Goal: Obtain resource: Download file/media

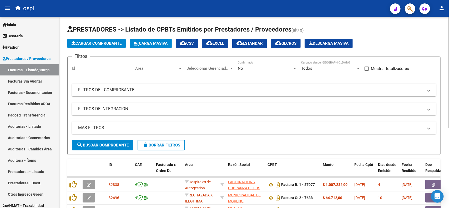
click at [175, 92] on mat-panel-title "FILTROS DEL COMPROBANTE" at bounding box center [251, 90] width 346 height 6
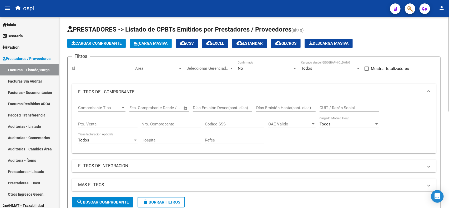
click at [165, 124] on input "Nro. Comprobante" at bounding box center [172, 124] width 60 height 5
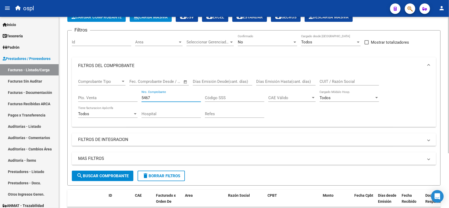
scroll to position [66, 0]
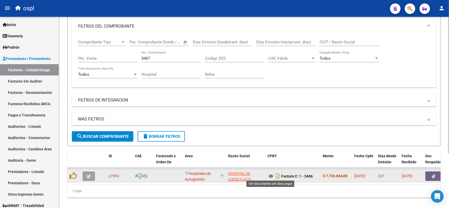
click at [268, 177] on icon at bounding box center [271, 176] width 7 height 6
click at [432, 178] on button "button" at bounding box center [434, 176] width 17 height 9
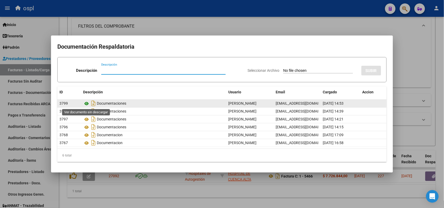
click at [85, 104] on icon at bounding box center [86, 104] width 7 height 6
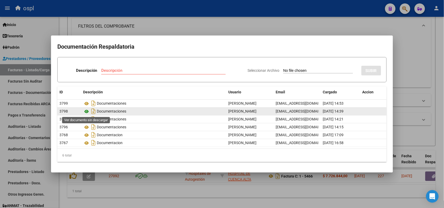
click at [85, 112] on icon at bounding box center [86, 111] width 7 height 6
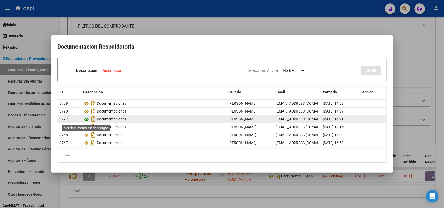
click at [83, 119] on icon at bounding box center [86, 119] width 7 height 6
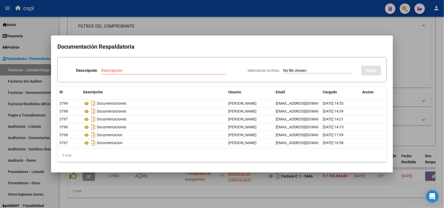
click at [130, 4] on div at bounding box center [222, 104] width 444 height 208
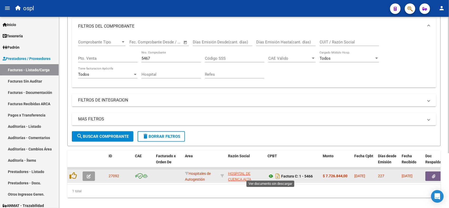
click at [272, 176] on icon at bounding box center [271, 176] width 7 height 6
click at [431, 177] on button "button" at bounding box center [434, 176] width 17 height 9
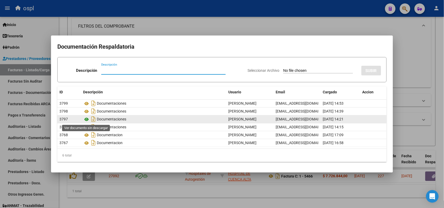
click at [87, 119] on icon at bounding box center [86, 119] width 7 height 6
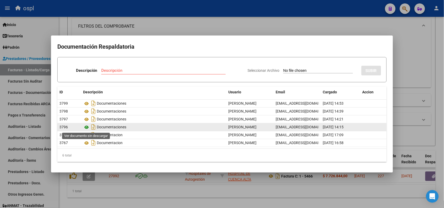
click at [87, 127] on icon at bounding box center [86, 127] width 7 height 6
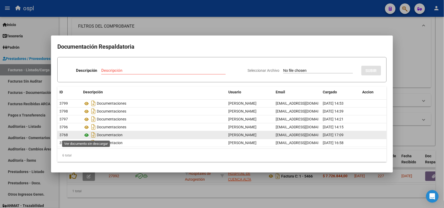
click at [87, 136] on icon at bounding box center [86, 135] width 7 height 6
click at [86, 134] on icon at bounding box center [86, 135] width 7 height 6
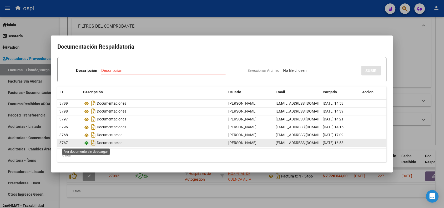
click at [88, 141] on icon at bounding box center [86, 143] width 7 height 6
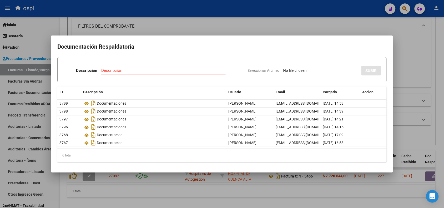
click at [161, 8] on div at bounding box center [222, 104] width 444 height 208
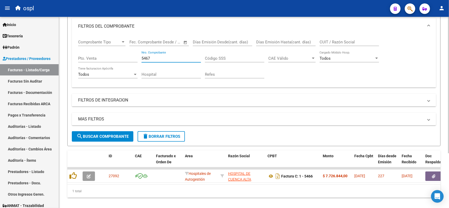
click at [152, 57] on input "5467" at bounding box center [172, 58] width 60 height 5
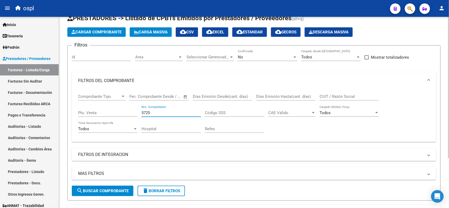
scroll to position [2, 0]
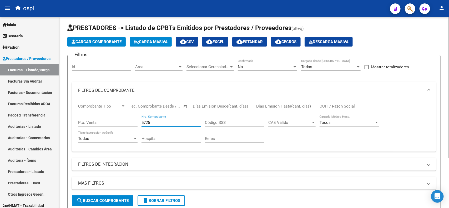
click at [273, 66] on div "No" at bounding box center [265, 67] width 55 height 5
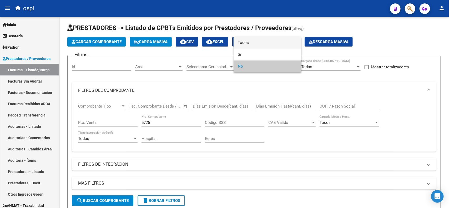
click at [263, 38] on span "Todos" at bounding box center [268, 43] width 60 height 12
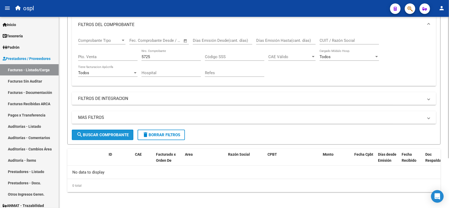
click at [110, 130] on button "search Buscar Comprobante" at bounding box center [103, 135] width 62 height 11
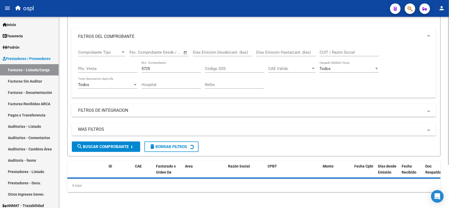
scroll to position [67, 0]
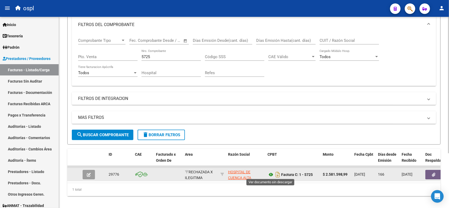
click at [273, 173] on icon at bounding box center [271, 175] width 7 height 6
click at [429, 171] on button "button" at bounding box center [434, 174] width 17 height 9
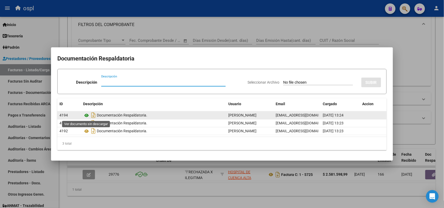
click at [87, 115] on icon at bounding box center [86, 115] width 7 height 6
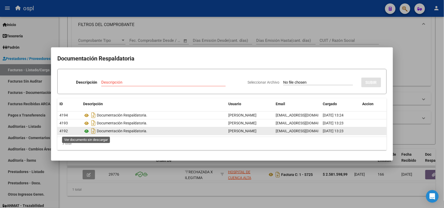
click at [85, 133] on icon at bounding box center [86, 131] width 7 height 6
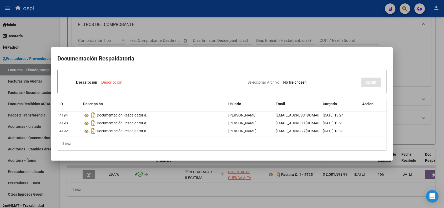
click at [183, 9] on div at bounding box center [222, 104] width 444 height 208
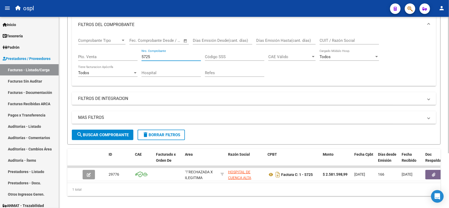
drag, startPoint x: 158, startPoint y: 53, endPoint x: 147, endPoint y: 54, distance: 11.9
click at [147, 55] on input "5725" at bounding box center [172, 57] width 60 height 5
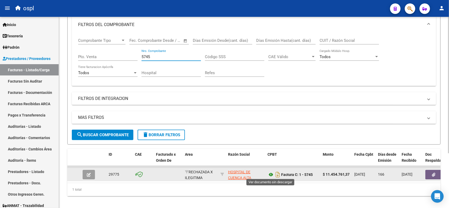
click at [269, 175] on icon at bounding box center [271, 175] width 7 height 6
click at [430, 172] on button "button" at bounding box center [434, 174] width 17 height 9
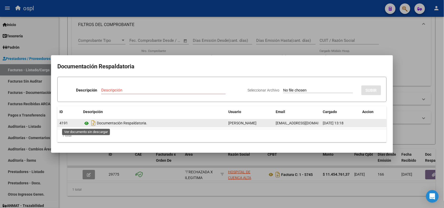
click at [88, 124] on icon at bounding box center [86, 123] width 7 height 6
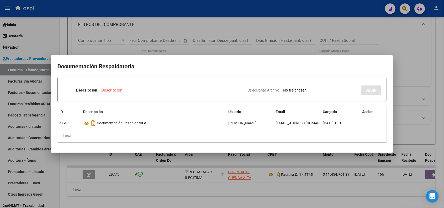
click at [155, 13] on div at bounding box center [222, 104] width 444 height 208
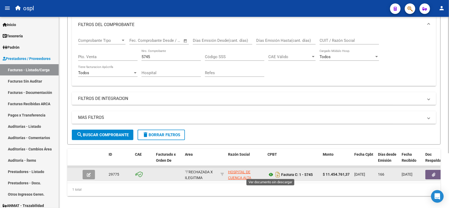
click at [273, 174] on icon at bounding box center [271, 175] width 7 height 6
click at [433, 173] on icon "button" at bounding box center [434, 175] width 3 height 4
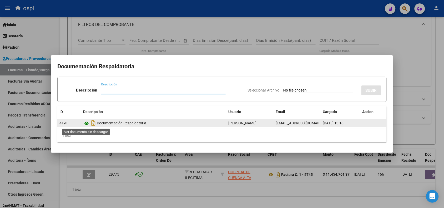
click at [87, 124] on icon at bounding box center [86, 123] width 7 height 6
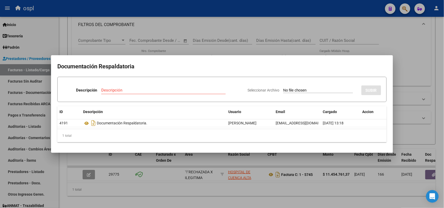
click at [165, 8] on div at bounding box center [222, 104] width 444 height 208
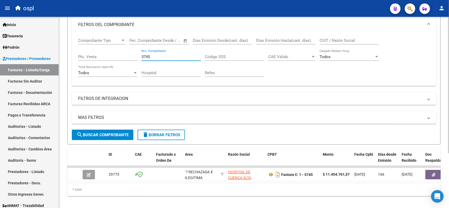
drag, startPoint x: 165, startPoint y: 58, endPoint x: 126, endPoint y: 57, distance: 39.2
click at [126, 57] on div "Comprobante Tipo Comprobante Tipo Fecha inicio – Fecha fin Fec. Comprobante Des…" at bounding box center [254, 57] width 352 height 49
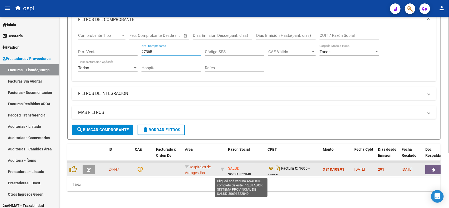
scroll to position [11, 0]
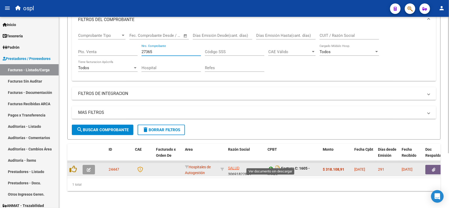
click at [270, 165] on icon at bounding box center [271, 168] width 7 height 6
click at [269, 165] on icon at bounding box center [271, 168] width 7 height 6
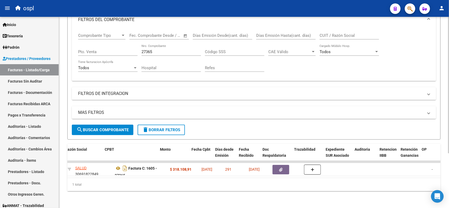
scroll to position [0, 163]
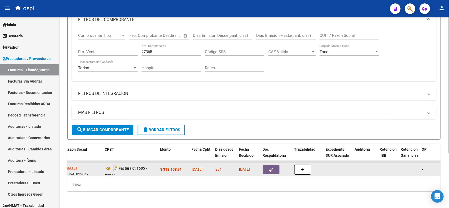
click at [265, 165] on button "button" at bounding box center [271, 169] width 17 height 9
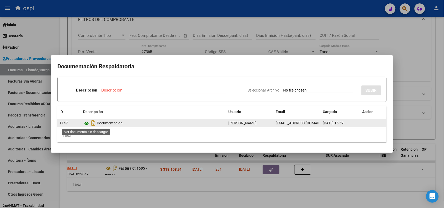
click at [86, 123] on icon at bounding box center [86, 123] width 7 height 6
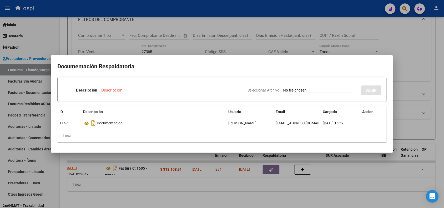
click at [118, 10] on div at bounding box center [222, 104] width 444 height 208
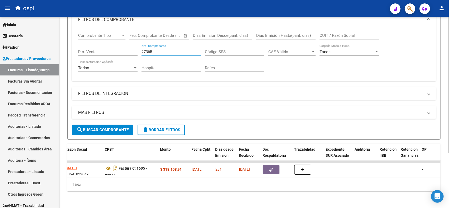
drag, startPoint x: 156, startPoint y: 47, endPoint x: 136, endPoint y: 48, distance: 20.6
click at [136, 48] on div "Comprobante Tipo Comprobante Tipo Fecha inicio – Fecha fin Fec. Comprobante Des…" at bounding box center [254, 52] width 352 height 49
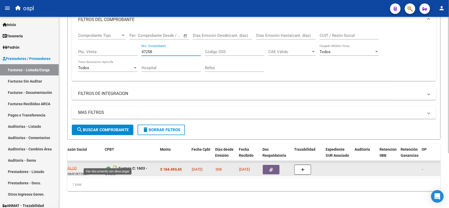
click at [111, 165] on icon at bounding box center [108, 168] width 7 height 6
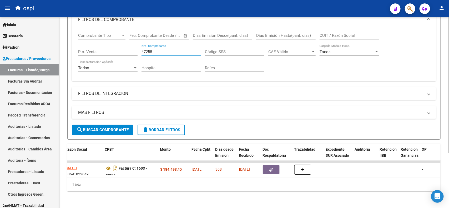
drag, startPoint x: 162, startPoint y: 45, endPoint x: 123, endPoint y: 44, distance: 39.0
click at [123, 44] on div "Comprobante Tipo Comprobante Tipo Fecha inicio – Fecha fin Fec. Comprobante Des…" at bounding box center [254, 52] width 352 height 49
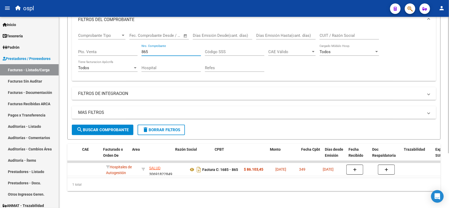
scroll to position [0, 26]
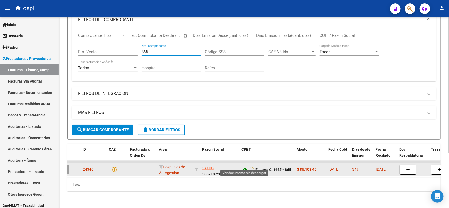
click at [244, 167] on icon at bounding box center [245, 170] width 7 height 6
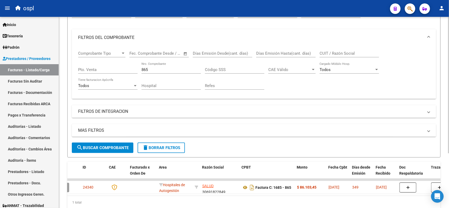
scroll to position [44, 0]
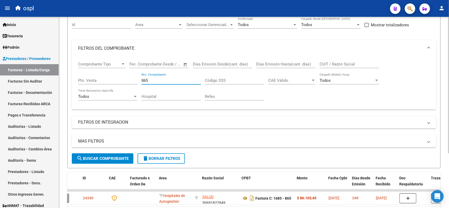
drag, startPoint x: 153, startPoint y: 82, endPoint x: 129, endPoint y: 82, distance: 24.5
click at [129, 82] on div "Comprobante Tipo Comprobante Tipo Fecha inicio – Fecha fin Fec. Comprobante Des…" at bounding box center [254, 81] width 352 height 49
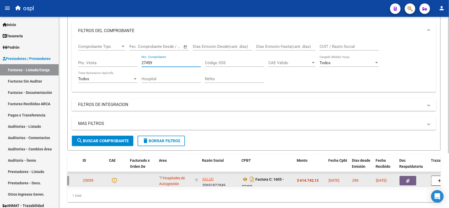
scroll to position [77, 0]
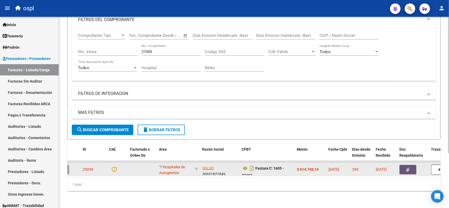
click at [403, 167] on button "button" at bounding box center [408, 169] width 17 height 9
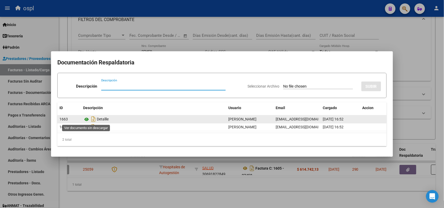
click at [87, 120] on icon at bounding box center [86, 119] width 7 height 6
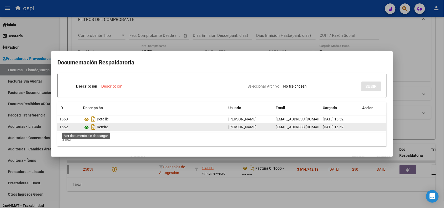
click at [87, 126] on icon at bounding box center [86, 127] width 7 height 6
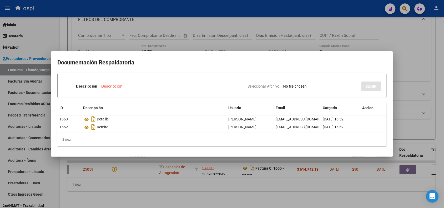
click at [220, 7] on div at bounding box center [222, 104] width 444 height 208
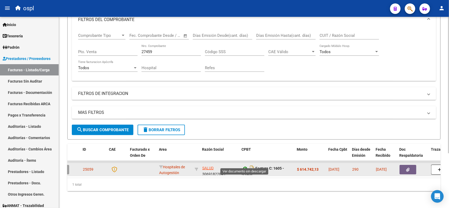
click at [246, 165] on icon at bounding box center [245, 168] width 7 height 6
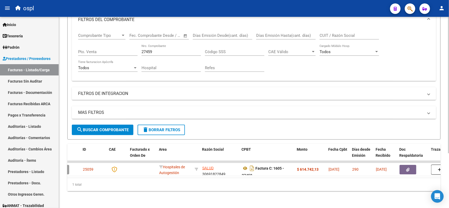
scroll to position [44, 0]
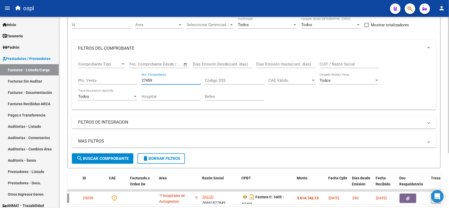
drag, startPoint x: 157, startPoint y: 78, endPoint x: 126, endPoint y: 82, distance: 31.6
click at [126, 82] on div "Comprobante Tipo Comprobante Tipo Fecha inicio – Fecha fin Fec. Comprobante Des…" at bounding box center [254, 81] width 352 height 49
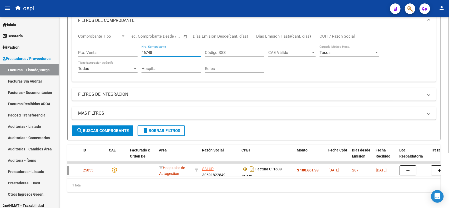
scroll to position [77, 0]
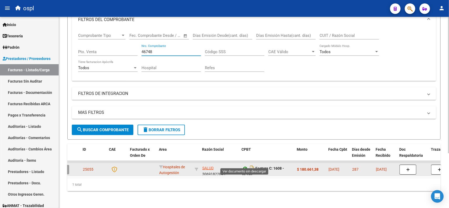
click at [245, 165] on icon at bounding box center [245, 168] width 7 height 6
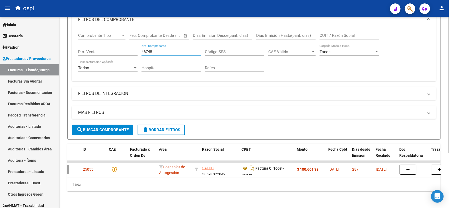
drag, startPoint x: 164, startPoint y: 45, endPoint x: 110, endPoint y: 44, distance: 53.7
click at [110, 44] on div "Comprobante Tipo Comprobante Tipo Fecha inicio – Fecha fin Fec. Comprobante Des…" at bounding box center [254, 52] width 352 height 49
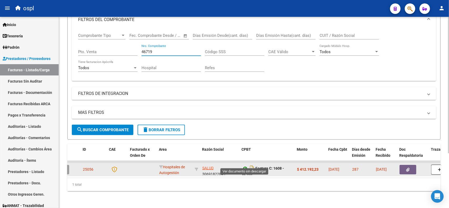
click at [245, 165] on icon at bounding box center [245, 168] width 7 height 6
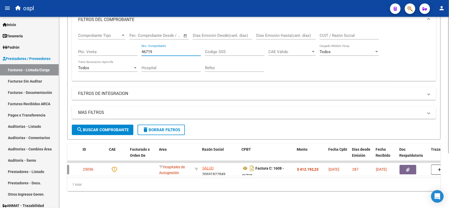
drag, startPoint x: 161, startPoint y: 48, endPoint x: 134, endPoint y: 49, distance: 26.9
click at [134, 49] on div "Comprobante Tipo Comprobante Tipo Fecha inicio – Fecha fin Fec. Comprobante Des…" at bounding box center [254, 52] width 352 height 49
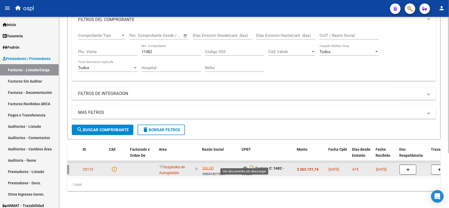
click at [245, 165] on icon at bounding box center [245, 168] width 7 height 6
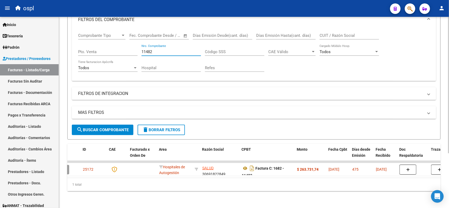
drag, startPoint x: 158, startPoint y: 46, endPoint x: 126, endPoint y: 46, distance: 32.6
click at [126, 46] on div "Comprobante Tipo Comprobante Tipo Fecha inicio – Fecha fin Fec. Comprobante Des…" at bounding box center [254, 52] width 352 height 49
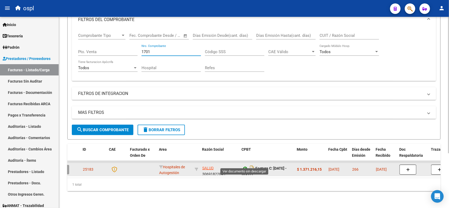
click at [244, 165] on icon at bounding box center [245, 168] width 7 height 6
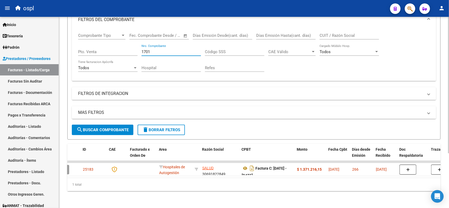
drag, startPoint x: 161, startPoint y: 45, endPoint x: 138, endPoint y: 46, distance: 22.6
click at [138, 46] on div "Comprobante Tipo Comprobante Tipo Fecha inicio – Fecha fin Fec. Comprobante Des…" at bounding box center [254, 52] width 352 height 49
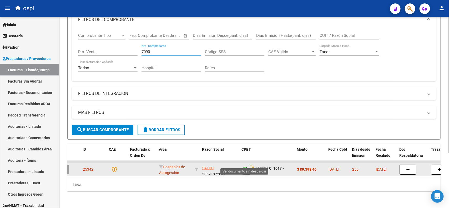
click at [245, 165] on icon at bounding box center [245, 168] width 7 height 6
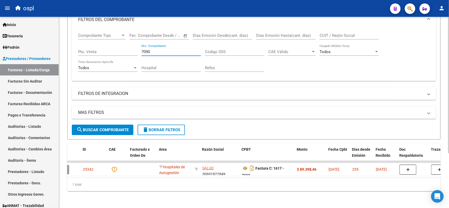
drag, startPoint x: 155, startPoint y: 45, endPoint x: 133, endPoint y: 46, distance: 21.3
click at [133, 46] on div "Comprobante Tipo Comprobante Tipo Fecha inicio – Fecha fin Fec. Comprobante Des…" at bounding box center [254, 52] width 352 height 49
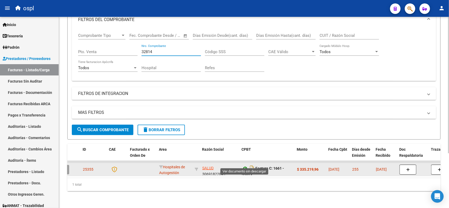
click at [247, 165] on icon at bounding box center [245, 168] width 7 height 6
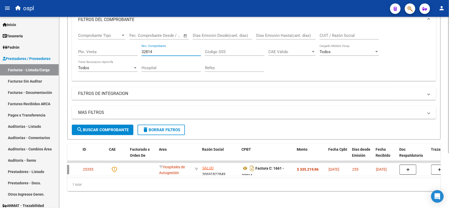
drag, startPoint x: 157, startPoint y: 46, endPoint x: 120, endPoint y: 47, distance: 37.1
click at [120, 47] on div "Comprobante Tipo Comprobante Tipo Fecha inicio – Fecha fin Fec. Comprobante Des…" at bounding box center [254, 52] width 352 height 49
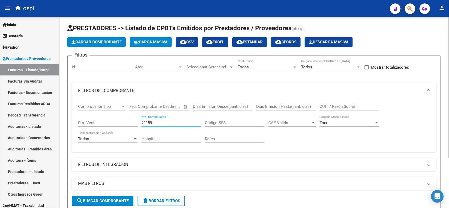
scroll to position [0, 0]
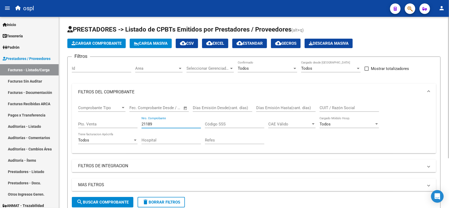
drag, startPoint x: 161, startPoint y: 125, endPoint x: 139, endPoint y: 125, distance: 21.6
click at [139, 125] on div "Comprobante Tipo Comprobante Tipo Fecha inicio – Fecha fin Fec. Comprobante Des…" at bounding box center [254, 125] width 352 height 49
click at [161, 125] on input "21189" at bounding box center [172, 124] width 60 height 5
click at [146, 123] on input "21189" at bounding box center [172, 124] width 60 height 5
drag, startPoint x: 160, startPoint y: 122, endPoint x: 117, endPoint y: 125, distance: 43.5
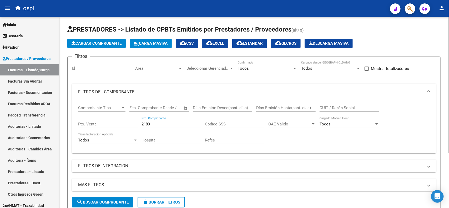
click at [117, 125] on div "Comprobante Tipo Comprobante Tipo Fecha inicio – Fecha fin Fec. Comprobante Des…" at bounding box center [254, 125] width 352 height 49
click at [151, 123] on input "21189" at bounding box center [172, 124] width 60 height 5
type input "21189"
click at [119, 123] on input "Pto. Venta" at bounding box center [108, 124] width 60 height 5
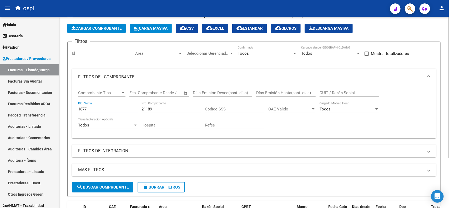
scroll to position [2, 0]
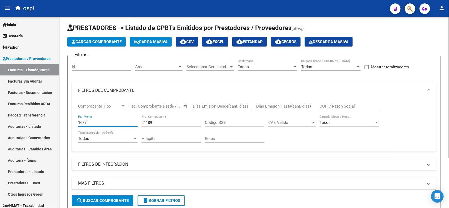
type input "1677"
drag, startPoint x: 158, startPoint y: 120, endPoint x: 128, endPoint y: 121, distance: 30.5
click at [128, 121] on div "Comprobante Tipo Comprobante Tipo Fecha inicio – Fecha fin Fec. Comprobante Des…" at bounding box center [254, 123] width 352 height 49
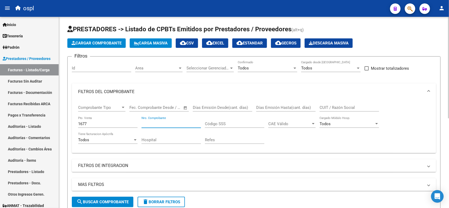
scroll to position [0, 0]
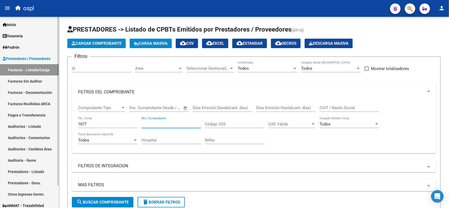
drag, startPoint x: 96, startPoint y: 126, endPoint x: 49, endPoint y: 114, distance: 48.3
click at [68, 125] on form "Filtros Id Area Area Seleccionar Gerenciador Seleccionar Gerenciador Todos Conf…" at bounding box center [254, 135] width 374 height 156
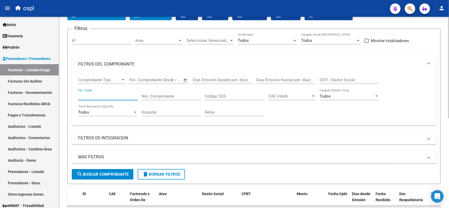
scroll to position [33, 0]
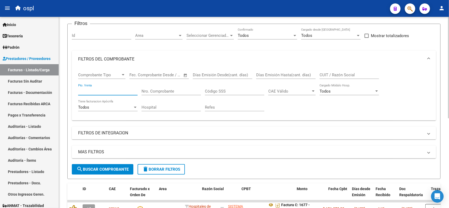
click at [137, 136] on mat-expansion-panel-header "FILTROS DE INTEGRACION" at bounding box center [254, 133] width 365 height 13
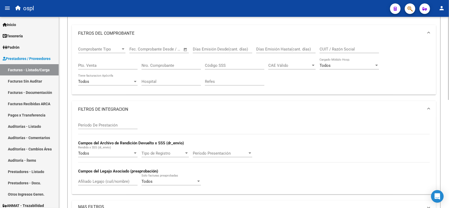
scroll to position [66, 0]
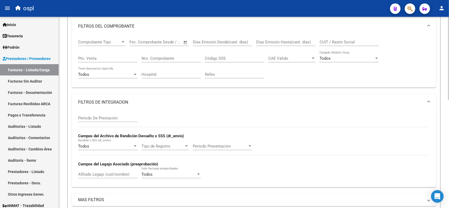
click at [130, 101] on mat-panel-title "FILTROS DE INTEGRACION" at bounding box center [251, 103] width 346 height 6
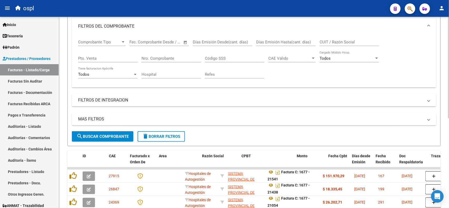
click at [119, 117] on mat-panel-title "MAS FILTROS" at bounding box center [251, 119] width 346 height 6
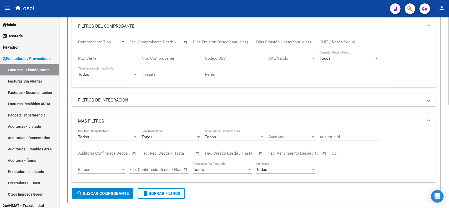
click at [103, 122] on mat-panel-title "MAS FILTROS" at bounding box center [251, 121] width 346 height 6
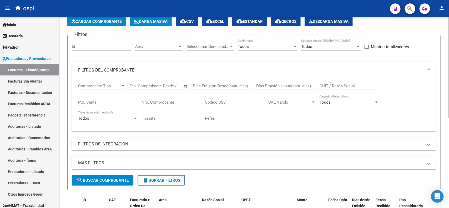
scroll to position [0, 0]
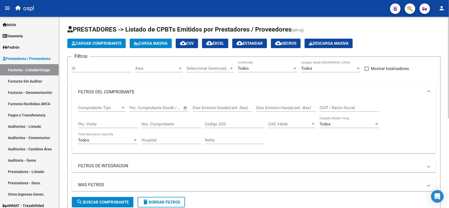
click at [116, 91] on mat-panel-title "FILTROS DEL COMPROBANTE" at bounding box center [251, 92] width 346 height 6
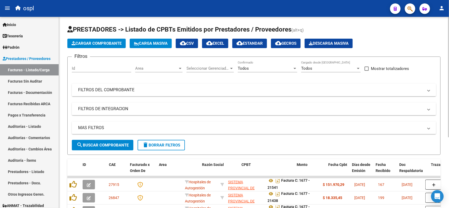
click at [151, 91] on mat-panel-title "FILTROS DEL COMPROBANTE" at bounding box center [251, 90] width 346 height 6
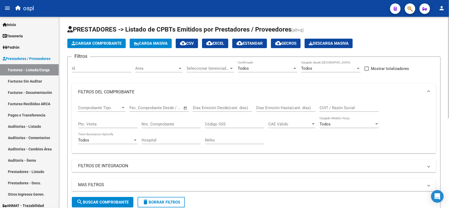
click at [177, 122] on input "Nro. Comprobante" at bounding box center [172, 124] width 60 height 5
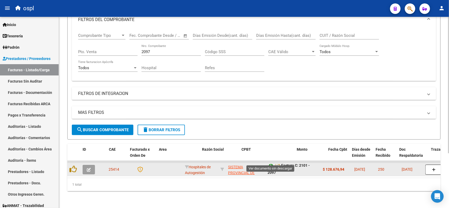
click at [271, 162] on icon at bounding box center [271, 165] width 7 height 6
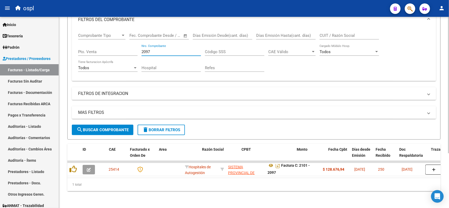
drag, startPoint x: 155, startPoint y: 46, endPoint x: 117, endPoint y: 43, distance: 37.2
click at [119, 46] on div "Comprobante Tipo Comprobante Tipo Fecha inicio – Fecha fin Fec. Comprobante Des…" at bounding box center [254, 52] width 352 height 49
type input "3589"
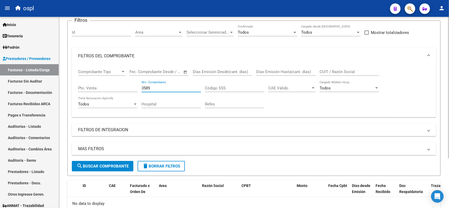
scroll to position [34, 0]
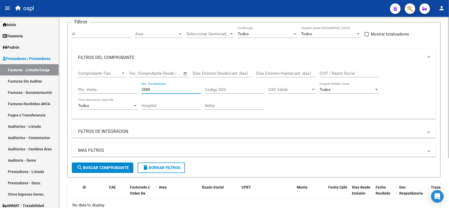
drag, startPoint x: 151, startPoint y: 88, endPoint x: 127, endPoint y: 87, distance: 24.5
click at [127, 87] on div "Comprobante Tipo Comprobante Tipo Fecha inicio – Fecha fin Fec. Comprobante Des…" at bounding box center [254, 90] width 352 height 49
click at [124, 87] on input "Pto. Venta" at bounding box center [108, 89] width 60 height 5
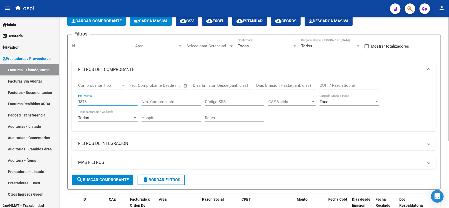
scroll to position [4, 0]
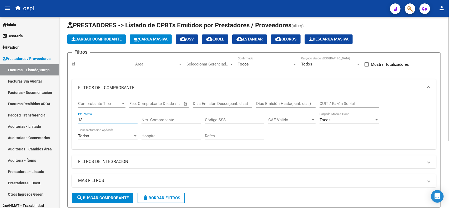
type input "1"
click at [178, 121] on input "Nro. Comprobante" at bounding box center [172, 120] width 60 height 5
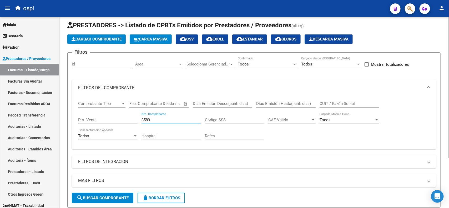
scroll to position [67, 0]
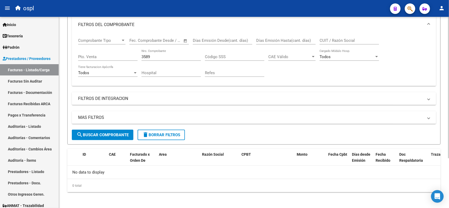
drag, startPoint x: 157, startPoint y: 53, endPoint x: 140, endPoint y: 61, distance: 18.5
click at [129, 57] on div "Comprobante Tipo Comprobante Tipo Fecha inicio – Fecha fin Fec. Comprobante Des…" at bounding box center [254, 57] width 352 height 49
drag, startPoint x: 152, startPoint y: 56, endPoint x: 141, endPoint y: 56, distance: 10.8
click at [142, 56] on input "3589" at bounding box center [172, 57] width 60 height 5
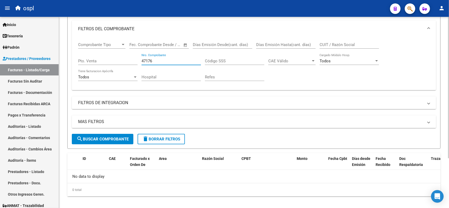
scroll to position [34, 0]
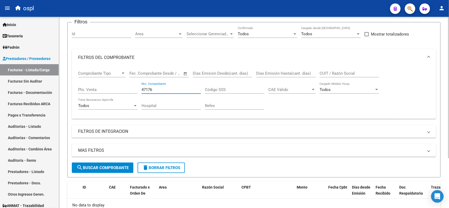
click at [116, 168] on span "search Buscar Comprobante" at bounding box center [103, 168] width 52 height 5
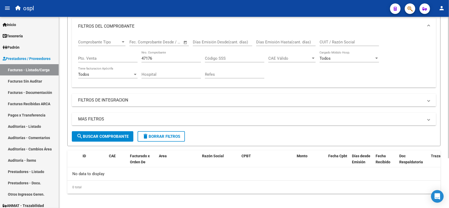
scroll to position [67, 0]
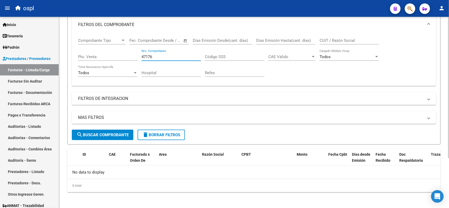
drag, startPoint x: 161, startPoint y: 56, endPoint x: 112, endPoint y: 51, distance: 49.2
click at [118, 55] on div "Comprobante Tipo Comprobante Tipo Fecha inicio – Fecha fin Fec. Comprobante Des…" at bounding box center [254, 57] width 352 height 49
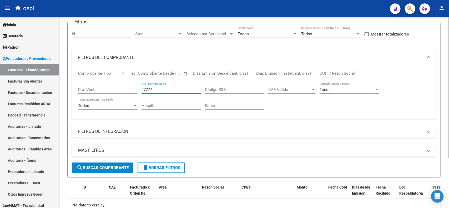
scroll to position [2, 0]
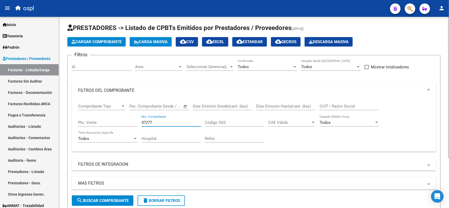
drag, startPoint x: 163, startPoint y: 122, endPoint x: 124, endPoint y: 122, distance: 39.2
click at [124, 122] on div "Comprobante Tipo Comprobante Tipo Fecha inicio – Fecha fin Fec. Comprobante Des…" at bounding box center [254, 123] width 352 height 49
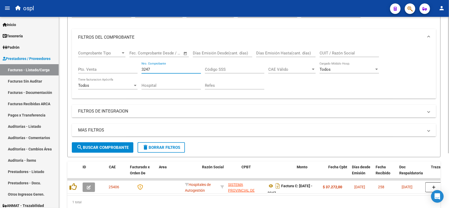
scroll to position [56, 0]
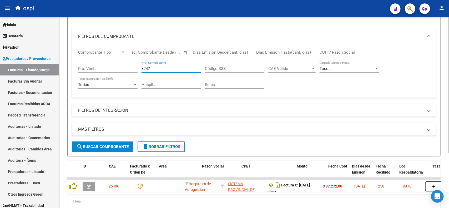
drag, startPoint x: 156, startPoint y: 67, endPoint x: 117, endPoint y: 68, distance: 39.0
click at [116, 68] on div "Comprobante Tipo Comprobante Tipo Fecha inicio – Fecha fin Fec. Comprobante Des…" at bounding box center [254, 69] width 352 height 49
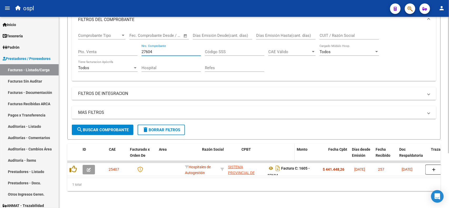
scroll to position [77, 0]
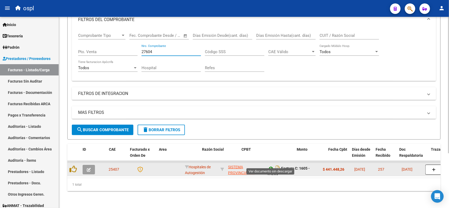
click at [269, 165] on icon at bounding box center [271, 168] width 7 height 6
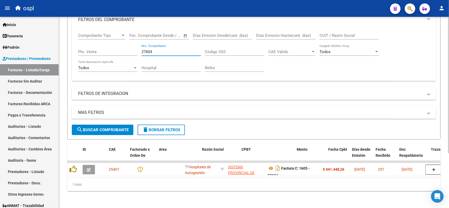
drag, startPoint x: 164, startPoint y: 48, endPoint x: 123, endPoint y: 48, distance: 40.3
click at [123, 48] on div "Comprobante Tipo Comprobante Tipo Fecha inicio – Fecha fin Fec. Comprobante Des…" at bounding box center [254, 52] width 352 height 49
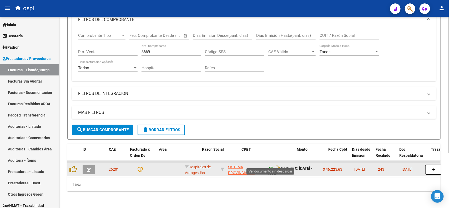
click at [272, 165] on icon at bounding box center [271, 168] width 7 height 6
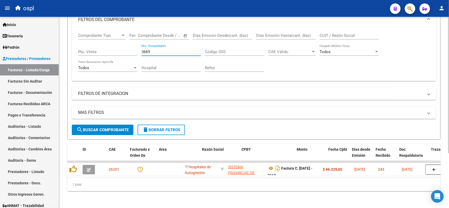
drag, startPoint x: 159, startPoint y: 45, endPoint x: 118, endPoint y: 46, distance: 40.8
click at [126, 47] on div "Comprobante Tipo Comprobante Tipo Fecha inicio – Fecha fin Fec. Comprobante Des…" at bounding box center [254, 52] width 352 height 49
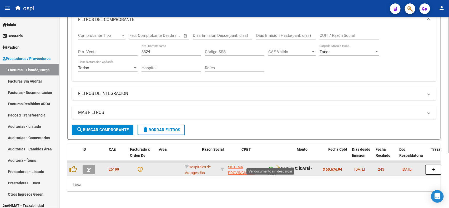
click at [269, 165] on icon at bounding box center [271, 168] width 7 height 6
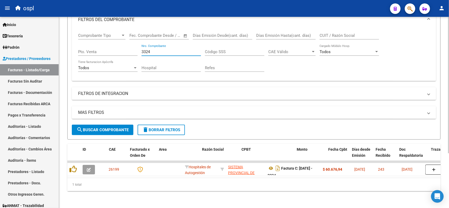
drag, startPoint x: 157, startPoint y: 45, endPoint x: 130, endPoint y: 45, distance: 27.1
click at [130, 45] on div "Comprobante Tipo Comprobante Tipo Fecha inicio – Fecha fin Fec. Comprobante Des…" at bounding box center [254, 52] width 352 height 49
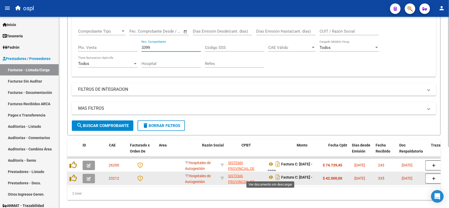
scroll to position [3, 0]
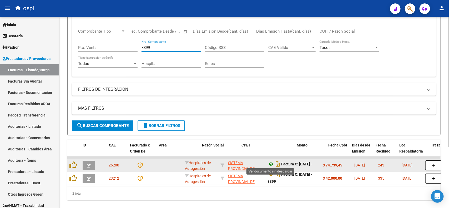
click at [272, 164] on icon at bounding box center [271, 164] width 7 height 6
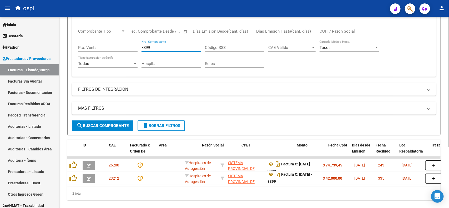
drag, startPoint x: 157, startPoint y: 45, endPoint x: 111, endPoint y: 47, distance: 46.6
click at [117, 48] on div "Comprobante Tipo Comprobante Tipo Fecha inicio – Fecha fin Fec. Comprobante Des…" at bounding box center [254, 48] width 352 height 49
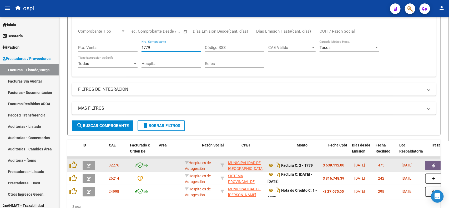
scroll to position [103, 0]
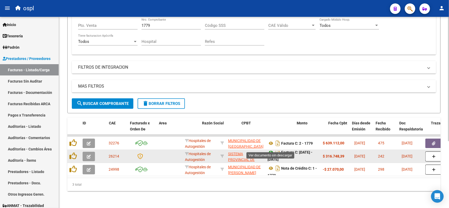
click at [271, 149] on icon at bounding box center [271, 152] width 7 height 6
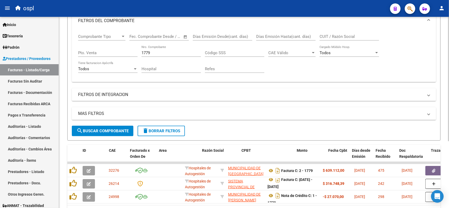
scroll to position [70, 0]
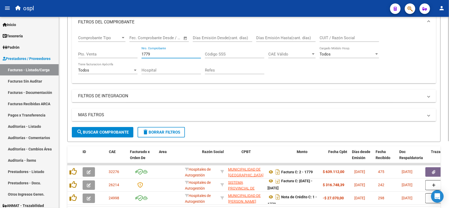
drag, startPoint x: 158, startPoint y: 54, endPoint x: 131, endPoint y: 58, distance: 27.4
click at [131, 58] on div "Comprobante Tipo Comprobante Tipo Fecha inicio – Fecha fin Fec. Comprobante Des…" at bounding box center [254, 55] width 352 height 49
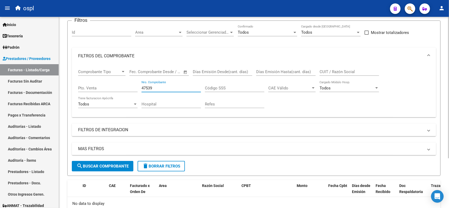
scroll to position [34, 0]
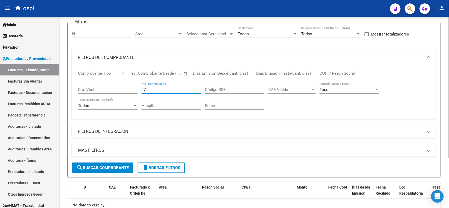
type input "4"
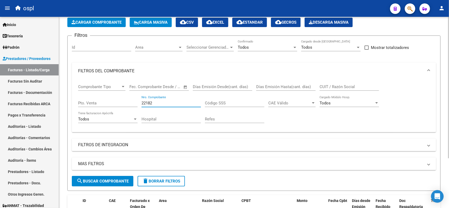
scroll to position [0, 0]
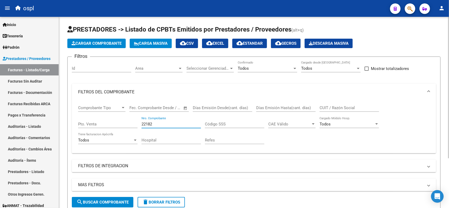
drag, startPoint x: 157, startPoint y: 124, endPoint x: 123, endPoint y: 123, distance: 33.4
click at [123, 123] on div "Comprobante Tipo Comprobante Tipo Fecha inicio – Fecha fin Fec. Comprobante Des…" at bounding box center [254, 125] width 352 height 49
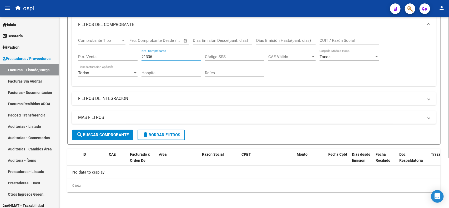
scroll to position [34, 0]
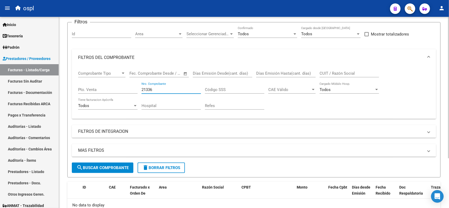
drag, startPoint x: 160, startPoint y: 88, endPoint x: 117, endPoint y: 83, distance: 43.2
click at [117, 83] on div "Comprobante Tipo Comprobante Tipo Fecha inicio – Fecha fin Fec. Comprobante Des…" at bounding box center [254, 90] width 352 height 49
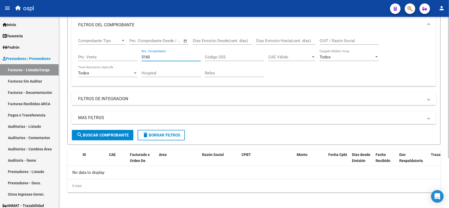
scroll to position [67, 0]
drag, startPoint x: 157, startPoint y: 55, endPoint x: 128, endPoint y: 55, distance: 28.7
click at [128, 55] on div "Comprobante Tipo Comprobante Tipo Fecha inicio – Fecha fin Fec. Comprobante Des…" at bounding box center [254, 57] width 352 height 49
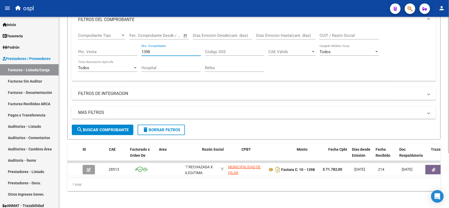
scroll to position [77, 0]
drag, startPoint x: 165, startPoint y: 47, endPoint x: 131, endPoint y: 50, distance: 33.8
click at [131, 50] on div "Comprobante Tipo Comprobante Tipo Fecha inicio – Fecha fin Fec. Comprobante Des…" at bounding box center [254, 52] width 352 height 49
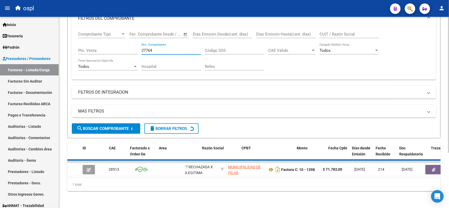
scroll to position [67, 0]
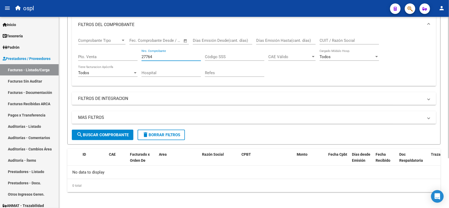
drag, startPoint x: 157, startPoint y: 54, endPoint x: 136, endPoint y: 57, distance: 20.8
click at [136, 57] on div "Comprobante Tipo Comprobante Tipo Fecha inicio – Fecha fin Fec. Comprobante Des…" at bounding box center [254, 57] width 352 height 49
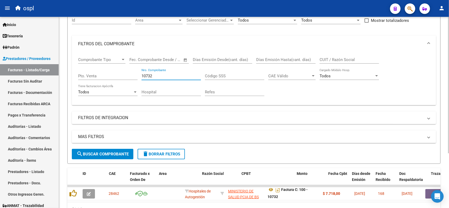
scroll to position [44, 0]
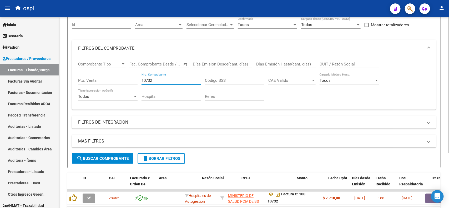
drag, startPoint x: 166, startPoint y: 81, endPoint x: 99, endPoint y: 82, distance: 66.9
click at [100, 82] on div "Comprobante Tipo Comprobante Tipo Fecha inicio – Fecha fin Fec. Comprobante Des…" at bounding box center [254, 81] width 352 height 49
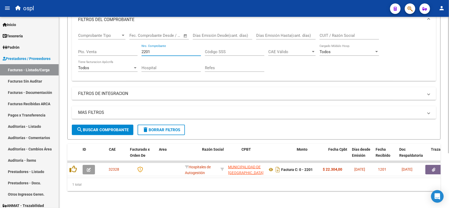
scroll to position [77, 0]
click at [2, 19] on link "Inicio" at bounding box center [29, 24] width 59 height 11
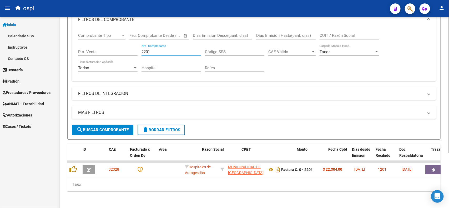
drag, startPoint x: 163, startPoint y: 47, endPoint x: 123, endPoint y: 61, distance: 43.0
click at [123, 61] on div "Comprobante Tipo Comprobante Tipo Fecha inicio – Fecha fin Fec. Comprobante Des…" at bounding box center [254, 52] width 352 height 49
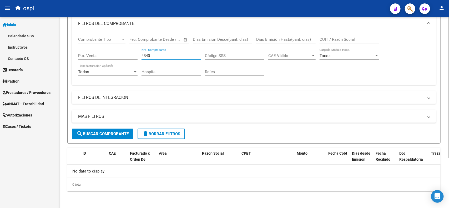
scroll to position [67, 0]
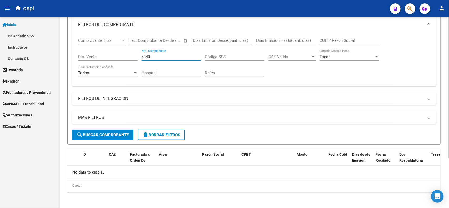
drag, startPoint x: 159, startPoint y: 53, endPoint x: 136, endPoint y: 54, distance: 23.2
click at [136, 54] on div "Comprobante Tipo Comprobante Tipo Fecha inicio – Fecha fin Fec. Comprobante Des…" at bounding box center [254, 57] width 352 height 49
drag, startPoint x: 154, startPoint y: 56, endPoint x: 135, endPoint y: 59, distance: 19.8
click at [135, 59] on div "Comprobante Tipo Comprobante Tipo Fecha inicio – Fecha fin Fec. Comprobante Des…" at bounding box center [254, 57] width 352 height 49
type input "4"
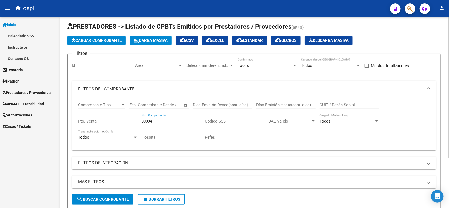
scroll to position [2, 0]
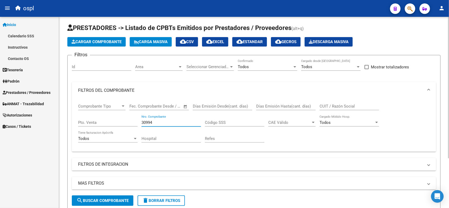
drag, startPoint x: 156, startPoint y: 124, endPoint x: 135, endPoint y: 124, distance: 21.1
click at [135, 124] on div "Comprobante Tipo Comprobante Tipo Fecha inicio – Fecha fin Fec. Comprobante Des…" at bounding box center [254, 123] width 352 height 49
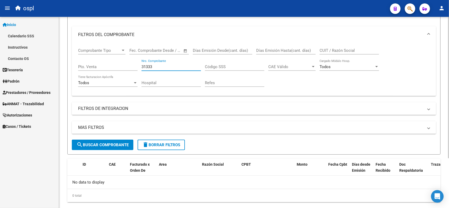
scroll to position [67, 0]
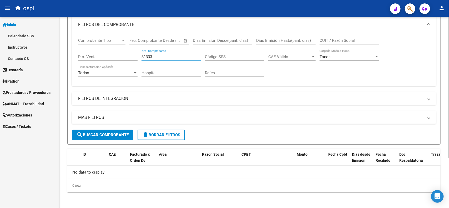
drag, startPoint x: 154, startPoint y: 57, endPoint x: 141, endPoint y: 58, distance: 12.9
click at [142, 58] on input "31333" at bounding box center [172, 57] width 60 height 5
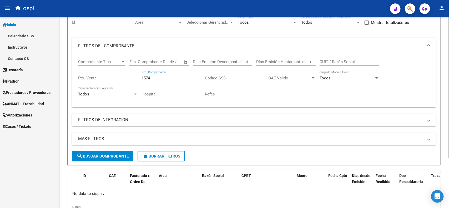
scroll to position [34, 0]
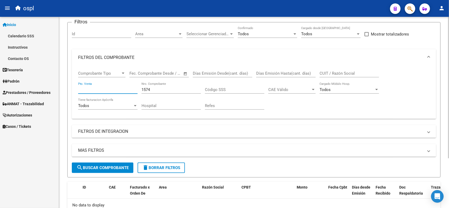
click at [94, 91] on input "Pto. Venta" at bounding box center [108, 89] width 60 height 5
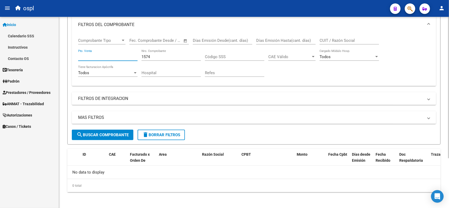
click at [116, 133] on span "search Buscar Comprobante" at bounding box center [103, 135] width 52 height 5
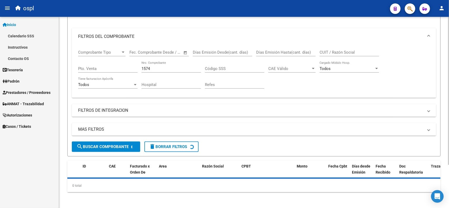
scroll to position [67, 0]
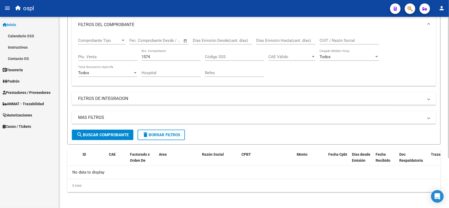
click at [160, 57] on input "1574" at bounding box center [172, 57] width 60 height 5
type input "1"
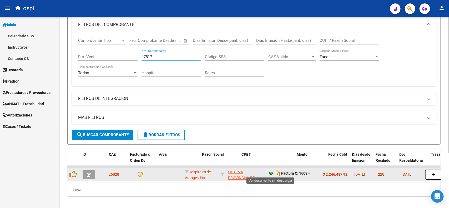
click at [273, 173] on icon at bounding box center [271, 173] width 7 height 6
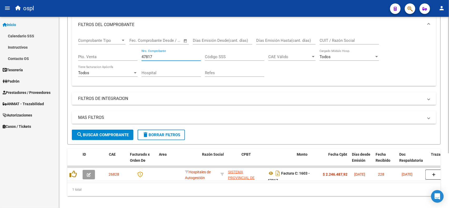
drag, startPoint x: 161, startPoint y: 55, endPoint x: 140, endPoint y: 53, distance: 22.0
click at [140, 53] on div "Comprobante Tipo Comprobante Tipo Fecha inicio – Fecha fin Fec. Comprobante Des…" at bounding box center [254, 57] width 352 height 49
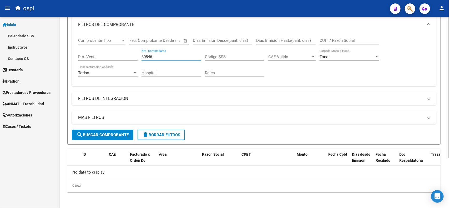
drag, startPoint x: 157, startPoint y: 57, endPoint x: 126, endPoint y: 60, distance: 30.9
click at [126, 60] on div "Comprobante Tipo Comprobante Tipo Fecha inicio – Fecha fin Fec. Comprobante Des…" at bounding box center [254, 57] width 352 height 49
drag, startPoint x: 158, startPoint y: 54, endPoint x: 130, endPoint y: 56, distance: 28.2
click at [130, 56] on div "Comprobante Tipo Comprobante Tipo Fecha inicio – Fecha fin Fec. Comprobante Des…" at bounding box center [254, 57] width 352 height 49
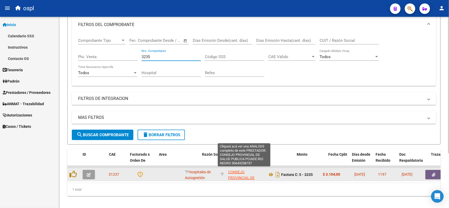
scroll to position [11, 0]
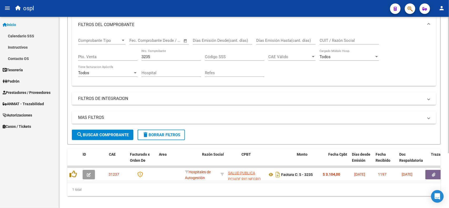
drag, startPoint x: 157, startPoint y: 53, endPoint x: 153, endPoint y: 54, distance: 4.3
click at [154, 53] on div "3235 Nro. Comprobante" at bounding box center [172, 54] width 60 height 11
drag, startPoint x: 153, startPoint y: 57, endPoint x: 136, endPoint y: 60, distance: 17.2
click at [136, 60] on div "Comprobante Tipo Comprobante Tipo Fecha inicio – Fecha fin Fec. Comprobante Des…" at bounding box center [254, 57] width 352 height 49
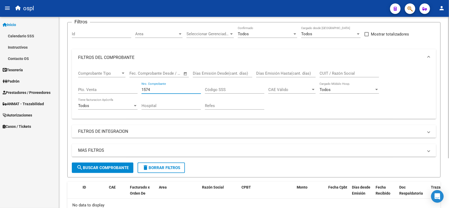
scroll to position [2, 0]
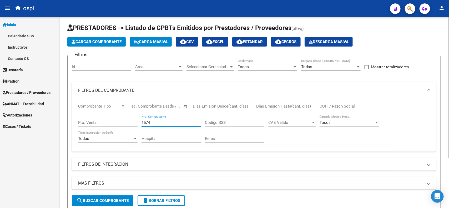
drag, startPoint x: 153, startPoint y: 121, endPoint x: 126, endPoint y: 125, distance: 26.8
click at [126, 125] on div "Comprobante Tipo Comprobante Tipo Fecha inicio – Fecha fin Fec. Comprobante Des…" at bounding box center [254, 123] width 352 height 49
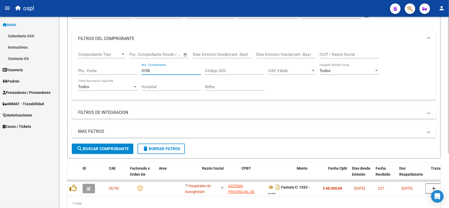
scroll to position [67, 0]
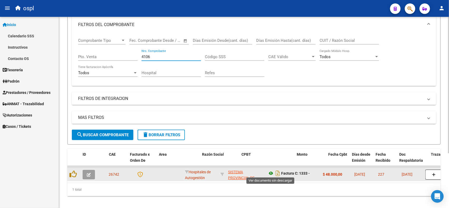
click at [270, 170] on icon at bounding box center [271, 173] width 7 height 6
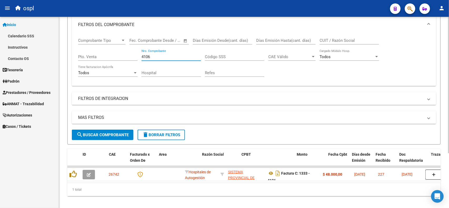
click at [158, 57] on input "4106" at bounding box center [172, 57] width 60 height 5
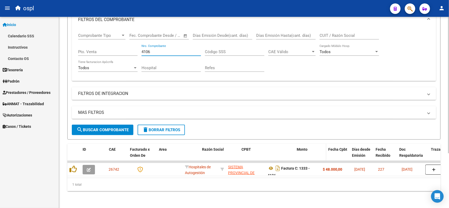
scroll to position [77, 0]
drag, startPoint x: 152, startPoint y: 44, endPoint x: 125, endPoint y: 45, distance: 26.9
click at [125, 45] on div "Comprobante Tipo Comprobante Tipo Fecha inicio – Fecha fin Fec. Comprobante Des…" at bounding box center [254, 52] width 352 height 49
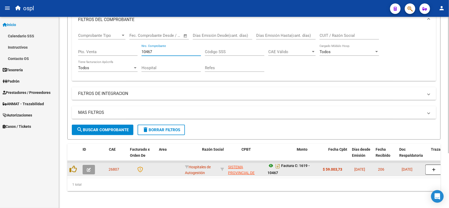
scroll to position [3, 0]
click at [272, 162] on icon at bounding box center [271, 165] width 7 height 6
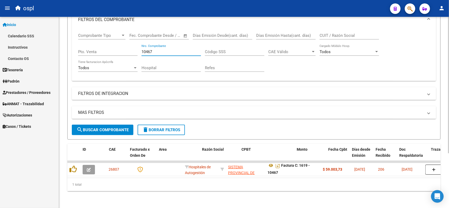
drag, startPoint x: 167, startPoint y: 48, endPoint x: 129, endPoint y: 51, distance: 37.7
click at [129, 51] on div "Comprobante Tipo Comprobante Tipo Fecha inicio – Fecha fin Fec. Comprobante Des…" at bounding box center [254, 52] width 352 height 49
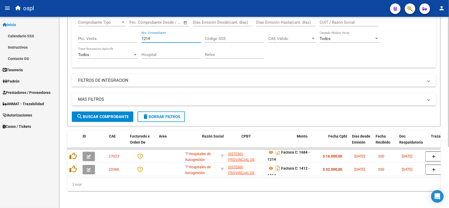
scroll to position [90, 0]
drag, startPoint x: 154, startPoint y: 31, endPoint x: 116, endPoint y: 33, distance: 38.5
click at [116, 33] on div "Comprobante Tipo Comprobante Tipo Fecha inicio – Fecha fin Fec. Comprobante Des…" at bounding box center [254, 39] width 352 height 49
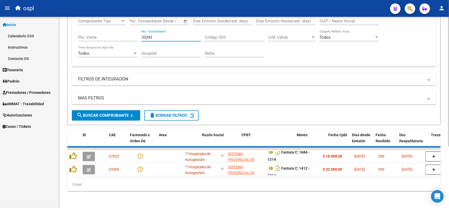
scroll to position [77, 0]
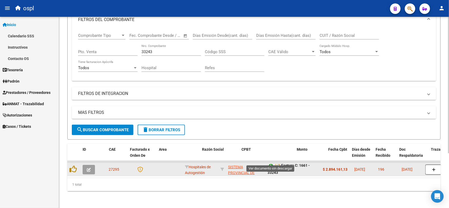
click at [271, 162] on icon at bounding box center [271, 165] width 7 height 6
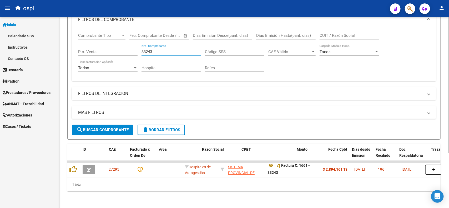
click at [156, 49] on input "33243" at bounding box center [172, 51] width 60 height 5
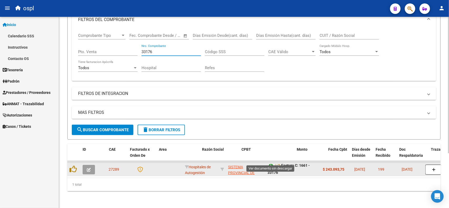
click at [269, 162] on icon at bounding box center [271, 165] width 7 height 6
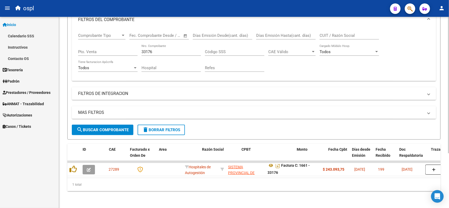
click at [167, 49] on input "33176" at bounding box center [172, 51] width 60 height 5
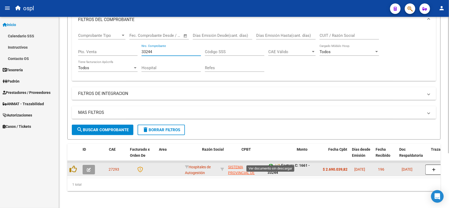
click at [270, 162] on icon at bounding box center [271, 165] width 7 height 6
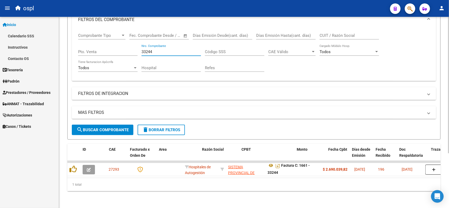
click at [158, 49] on input "33244" at bounding box center [172, 51] width 60 height 5
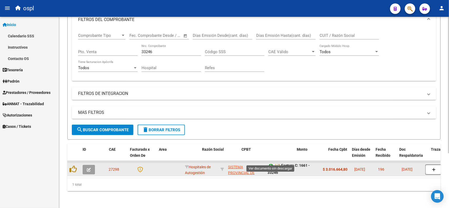
click at [270, 162] on icon at bounding box center [271, 165] width 7 height 6
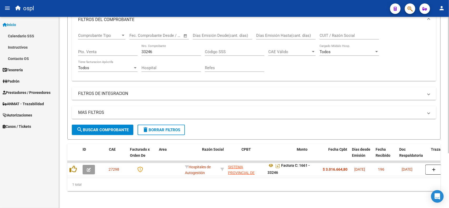
click at [160, 44] on div "33246 Nro. Comprobante" at bounding box center [172, 49] width 60 height 11
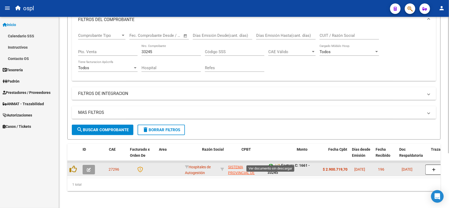
click at [273, 162] on icon at bounding box center [271, 165] width 7 height 6
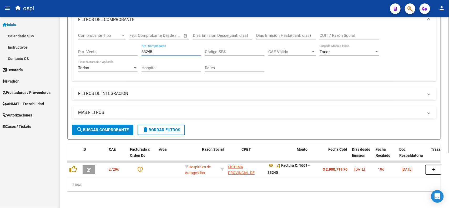
drag, startPoint x: 159, startPoint y: 48, endPoint x: 132, endPoint y: 41, distance: 27.8
click at [135, 47] on div "Comprobante Tipo Comprobante Tipo Fecha inicio – Fecha fin Fec. Comprobante Des…" at bounding box center [254, 52] width 352 height 49
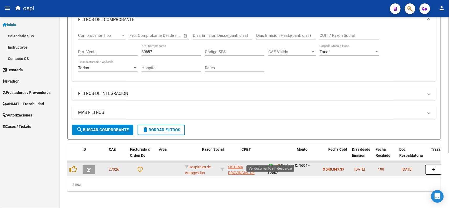
click at [271, 162] on icon at bounding box center [271, 165] width 7 height 6
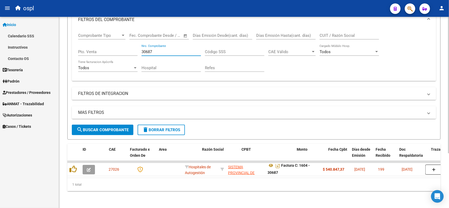
drag, startPoint x: 158, startPoint y: 44, endPoint x: 134, endPoint y: 49, distance: 24.7
click at [134, 49] on div "Comprobante Tipo Comprobante Tipo Fecha inicio – Fecha fin Fec. Comprobante Des…" at bounding box center [254, 52] width 352 height 49
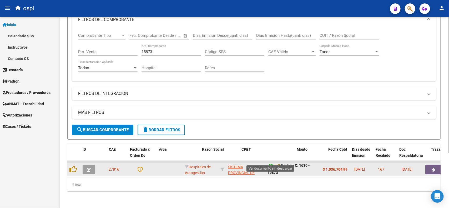
click at [271, 162] on icon at bounding box center [271, 165] width 7 height 6
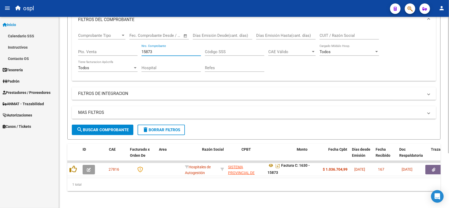
drag, startPoint x: 160, startPoint y: 46, endPoint x: 110, endPoint y: 43, distance: 50.1
click at [110, 43] on div "Comprobante Tipo Comprobante Tipo Fecha inicio – Fecha fin Fec. Comprobante Des…" at bounding box center [254, 52] width 352 height 49
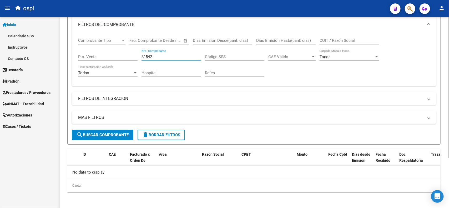
scroll to position [34, 0]
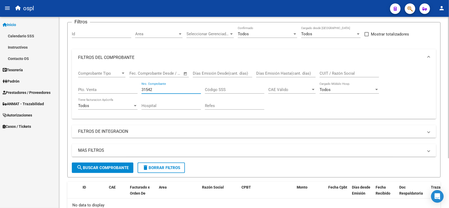
drag, startPoint x: 165, startPoint y: 90, endPoint x: 125, endPoint y: 90, distance: 40.0
click at [125, 90] on div "Comprobante Tipo Comprobante Tipo Fecha inicio – Fecha fin Fec. Comprobante Des…" at bounding box center [254, 90] width 352 height 49
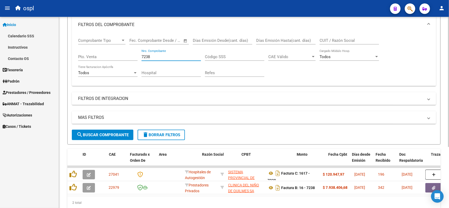
scroll to position [90, 0]
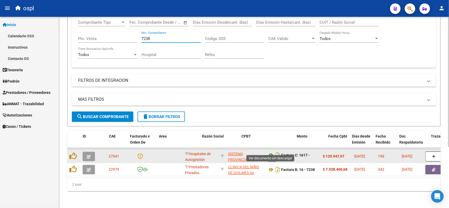
click at [273, 152] on icon at bounding box center [271, 155] width 7 height 6
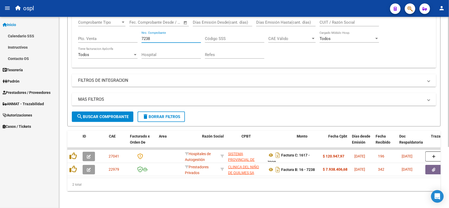
drag, startPoint x: 160, startPoint y: 33, endPoint x: 118, endPoint y: 33, distance: 41.6
click at [118, 33] on div "Comprobante Tipo Comprobante Tipo Fecha inicio – Fecha fin Fec. Comprobante Des…" at bounding box center [254, 39] width 352 height 49
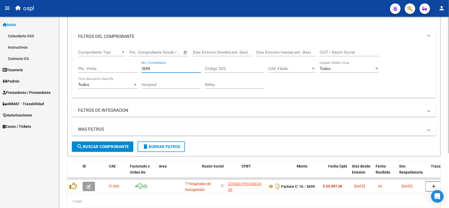
scroll to position [77, 0]
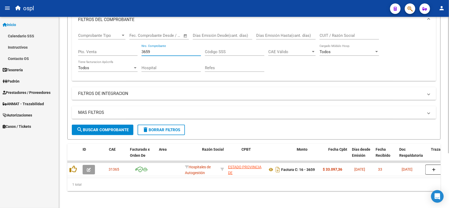
drag, startPoint x: 156, startPoint y: 46, endPoint x: 133, endPoint y: 46, distance: 22.4
click at [133, 46] on div "Comprobante Tipo Comprobante Tipo Fecha inicio – Fecha fin Fec. Comprobante Des…" at bounding box center [254, 52] width 352 height 49
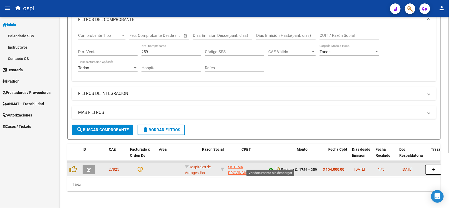
click at [271, 167] on icon at bounding box center [271, 170] width 7 height 6
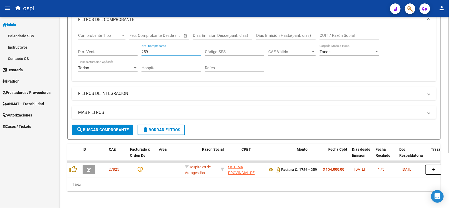
drag, startPoint x: 149, startPoint y: 46, endPoint x: 136, endPoint y: 46, distance: 13.2
click at [136, 46] on div "Comprobante Tipo Comprobante Tipo Fecha inicio – Fecha fin Fec. Comprobante Des…" at bounding box center [254, 52] width 352 height 49
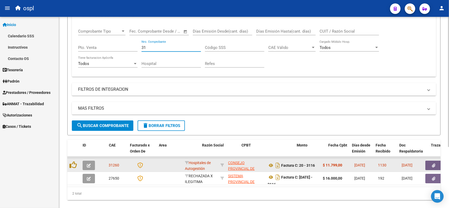
type input "3"
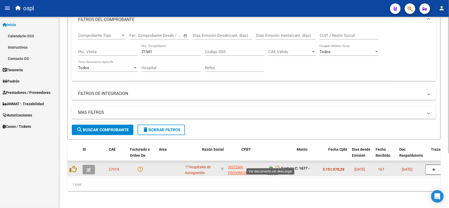
click at [271, 165] on icon at bounding box center [271, 168] width 7 height 6
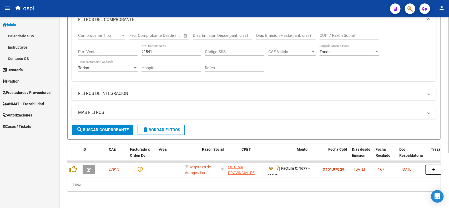
click at [172, 49] on input "21541" at bounding box center [172, 51] width 60 height 5
type input "2"
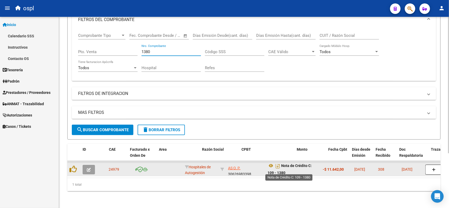
scroll to position [3, 0]
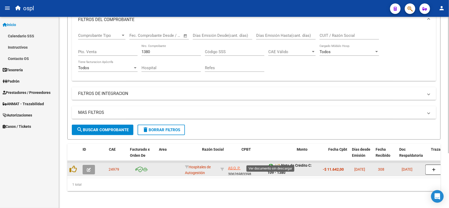
click at [272, 162] on icon at bounding box center [271, 165] width 7 height 6
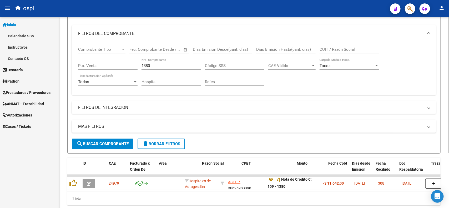
scroll to position [44, 0]
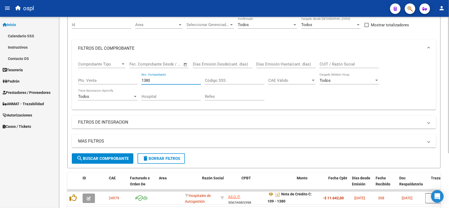
drag, startPoint x: 163, startPoint y: 81, endPoint x: 138, endPoint y: 83, distance: 24.9
click at [138, 83] on div "Comprobante Tipo Comprobante Tipo Fecha inicio – Fecha fin Fec. Comprobante Des…" at bounding box center [254, 81] width 352 height 49
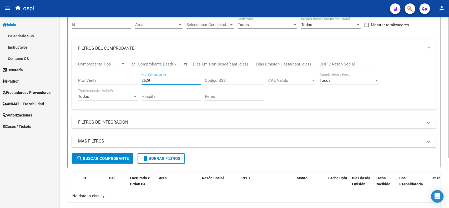
drag, startPoint x: 153, startPoint y: 80, endPoint x: 140, endPoint y: 83, distance: 13.8
click at [140, 83] on div "Comprobante Tipo Comprobante Tipo Fecha inicio – Fecha fin Fec. Comprobante Des…" at bounding box center [254, 81] width 352 height 49
drag, startPoint x: 161, startPoint y: 79, endPoint x: 121, endPoint y: 80, distance: 40.0
click at [121, 80] on div "Comprobante Tipo Comprobante Tipo Fecha inicio – Fecha fin Fec. Comprobante Des…" at bounding box center [254, 81] width 352 height 49
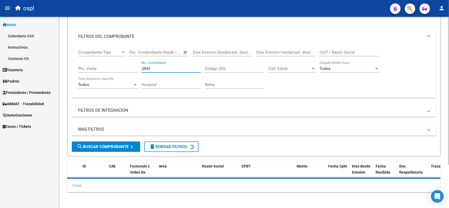
scroll to position [67, 0]
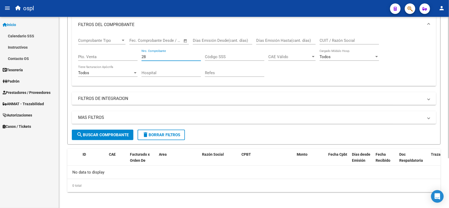
type input "2"
type input "3"
type input "1"
type input "4"
type input "2"
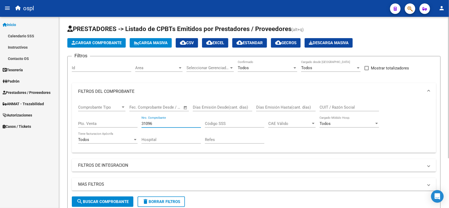
scroll to position [0, 0]
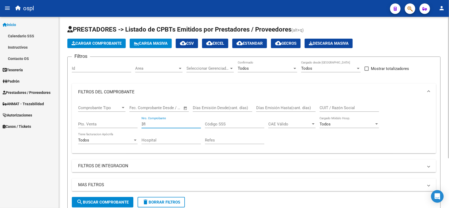
type input "3"
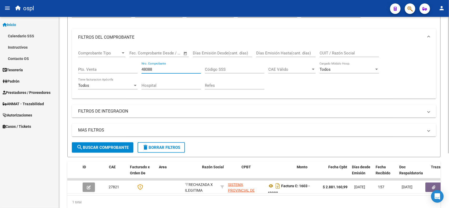
scroll to position [66, 0]
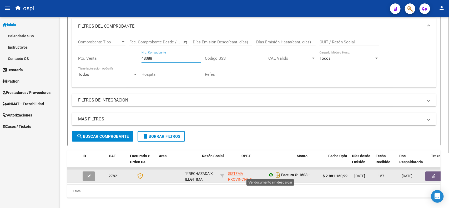
type input "48088"
click at [268, 174] on icon at bounding box center [271, 175] width 7 height 6
